Goal: Information Seeking & Learning: Learn about a topic

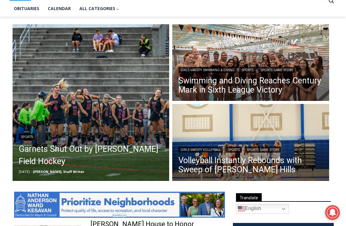
scroll to position [149, 0]
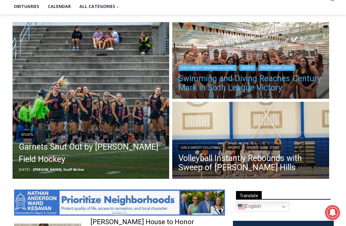
click at [193, 85] on link "Swimming and Diving Reaches Century Mark in Sixth League Victory" at bounding box center [250, 83] width 145 height 18
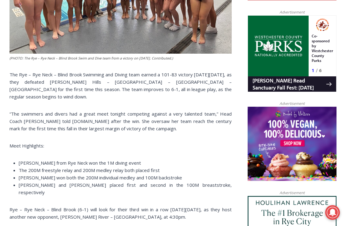
scroll to position [385, 0]
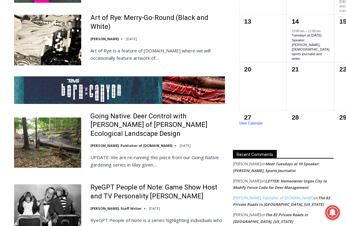
scroll to position [1032, 0]
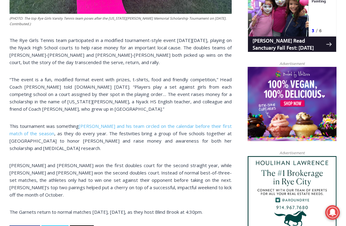
scroll to position [429, 0]
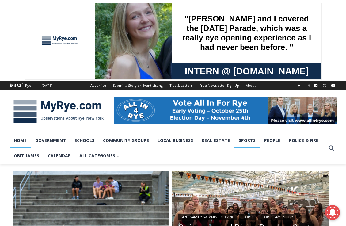
click at [239, 139] on link "Sports" at bounding box center [246, 140] width 25 height 15
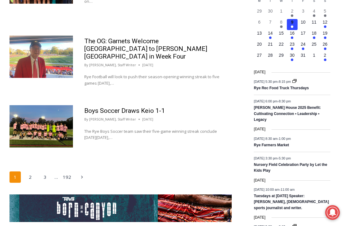
scroll to position [973, 0]
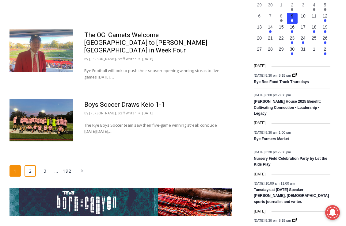
click at [31, 165] on link "2" at bounding box center [30, 171] width 12 height 12
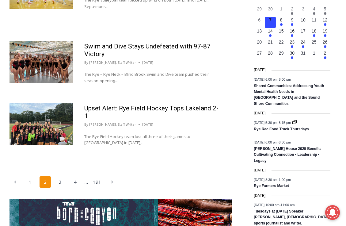
scroll to position [970, 0]
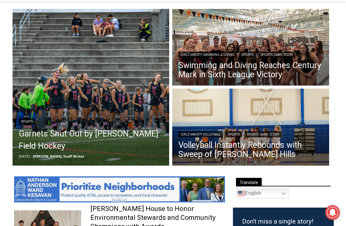
scroll to position [163, 0]
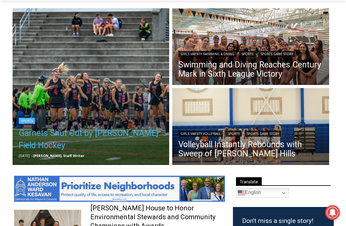
click at [104, 136] on link "Garnets Shut Out by Horace Greeley Field Hockey" at bounding box center [91, 139] width 145 height 24
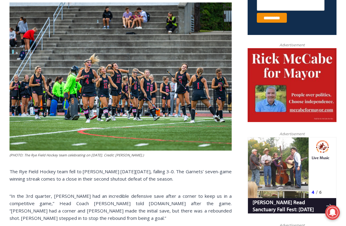
scroll to position [268, 0]
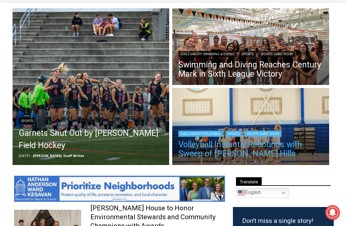
click at [201, 149] on link "Volleyball Instantly Rebounds with Sweep of [PERSON_NAME] Hills" at bounding box center [250, 149] width 145 height 18
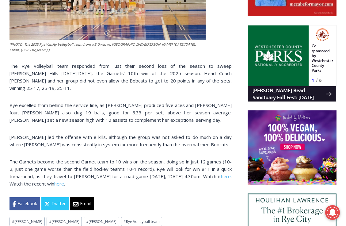
scroll to position [368, 0]
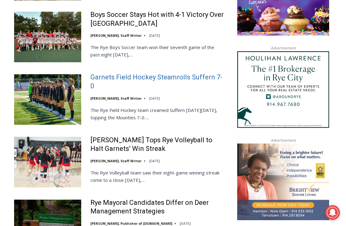
scroll to position [701, 0]
